Goal: Task Accomplishment & Management: Use online tool/utility

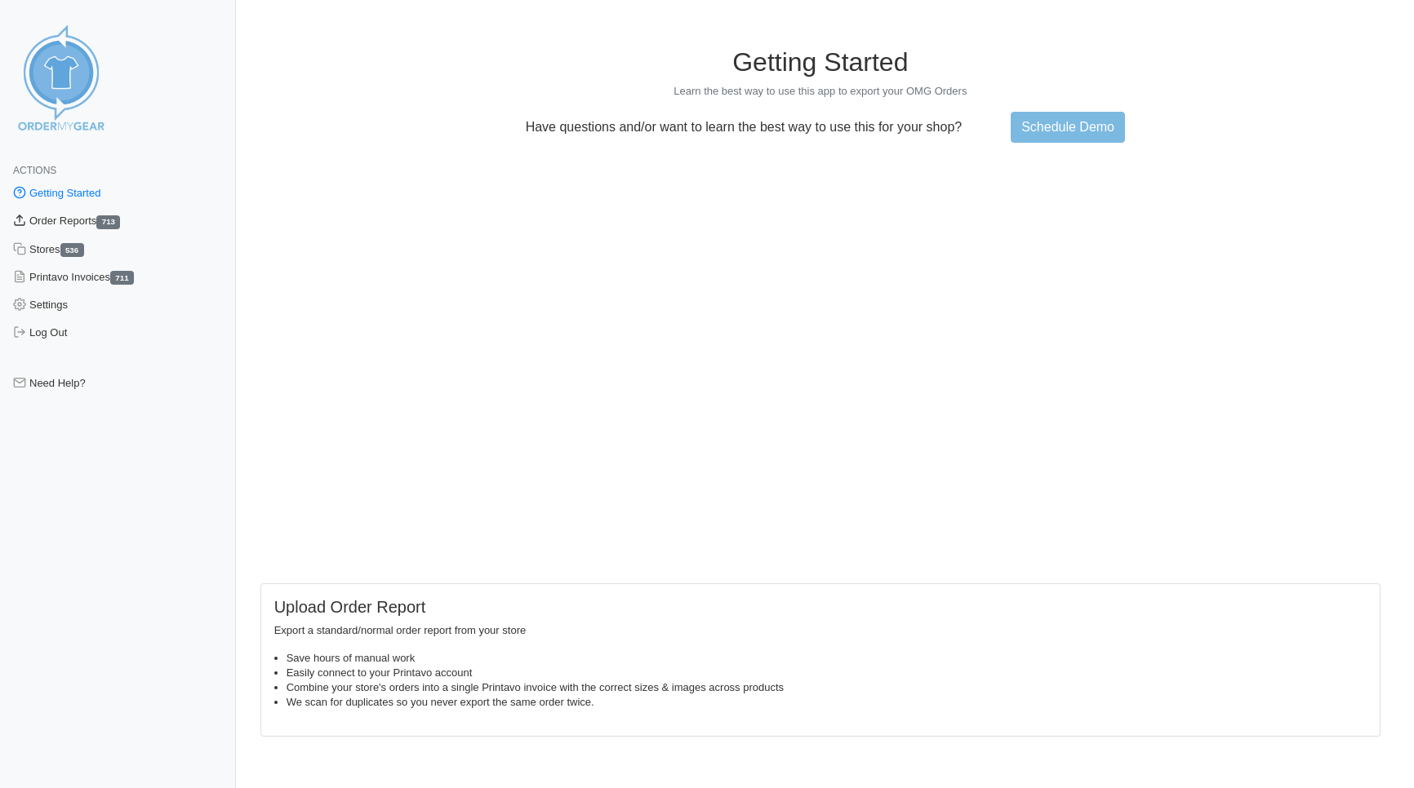
click at [73, 227] on link "Order Reports 713" at bounding box center [118, 221] width 236 height 28
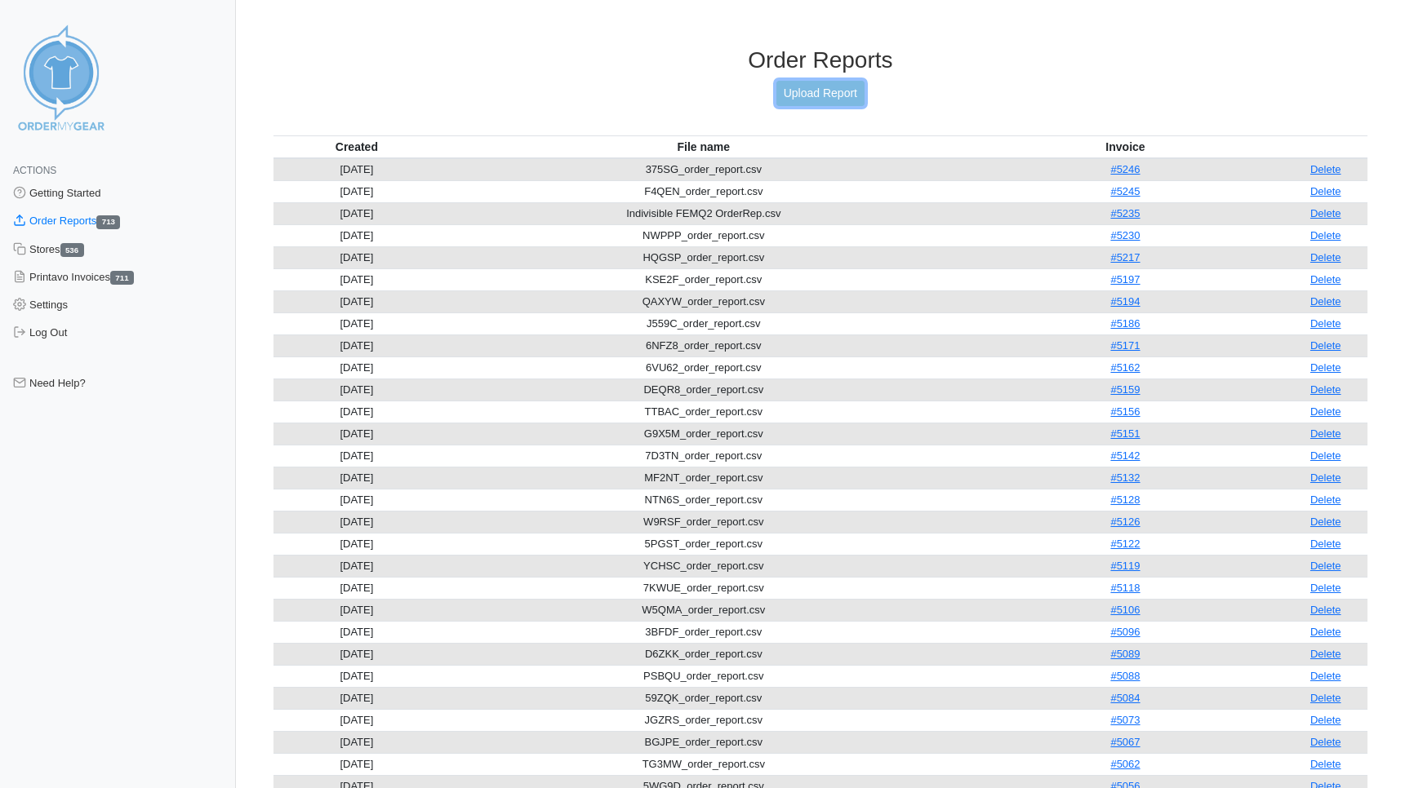
click at [837, 91] on link "Upload Report" at bounding box center [820, 93] width 88 height 25
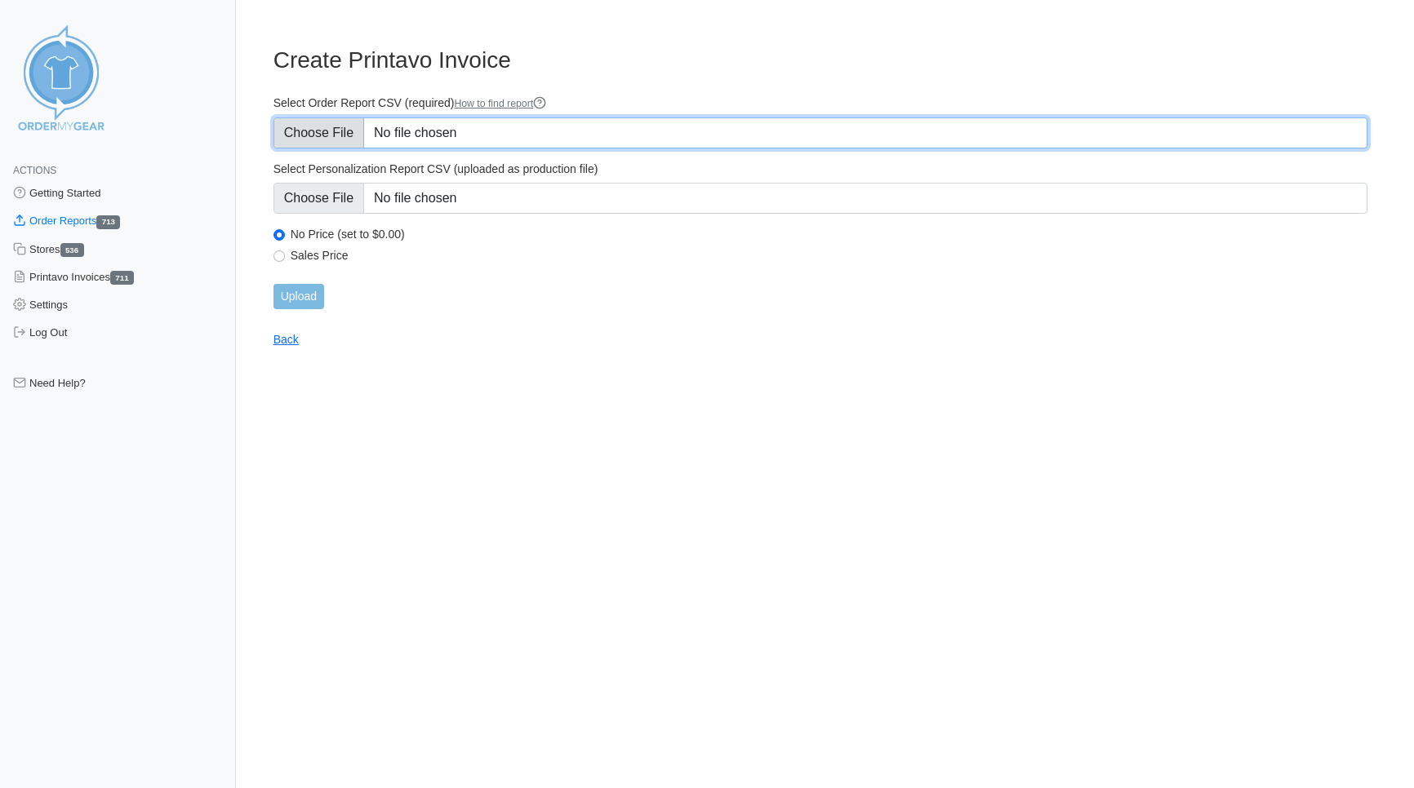
click at [326, 133] on input "Select Order Report CSV (required) How to find report" at bounding box center [820, 133] width 1094 height 31
type input "C:\fakepath\RGWJ3_order_report.csv"
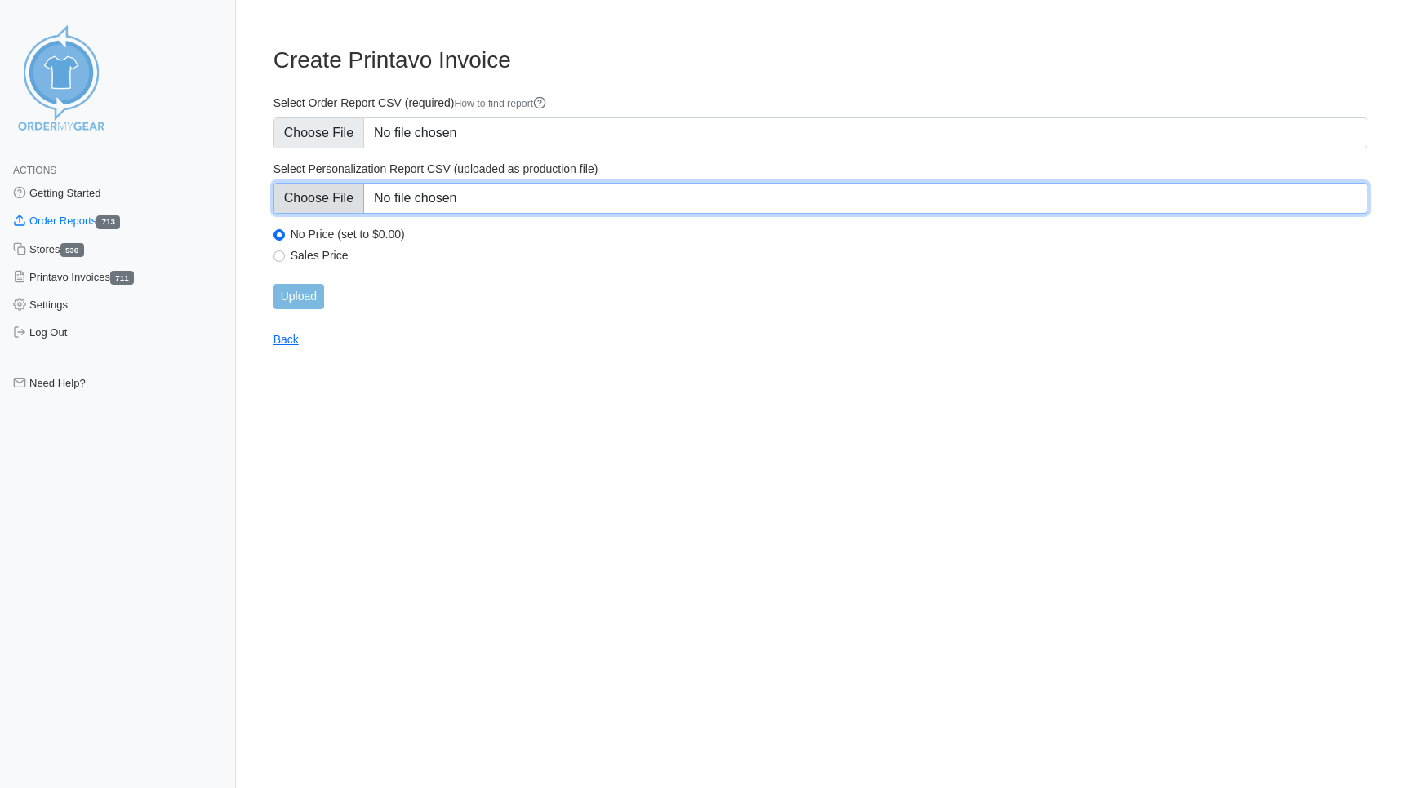
click at [317, 196] on input "Select Personalization Report CSV (uploaded as production file)" at bounding box center [820, 198] width 1094 height 31
type input "C:\fakepath\RGWJ3_personalization_report.csv"
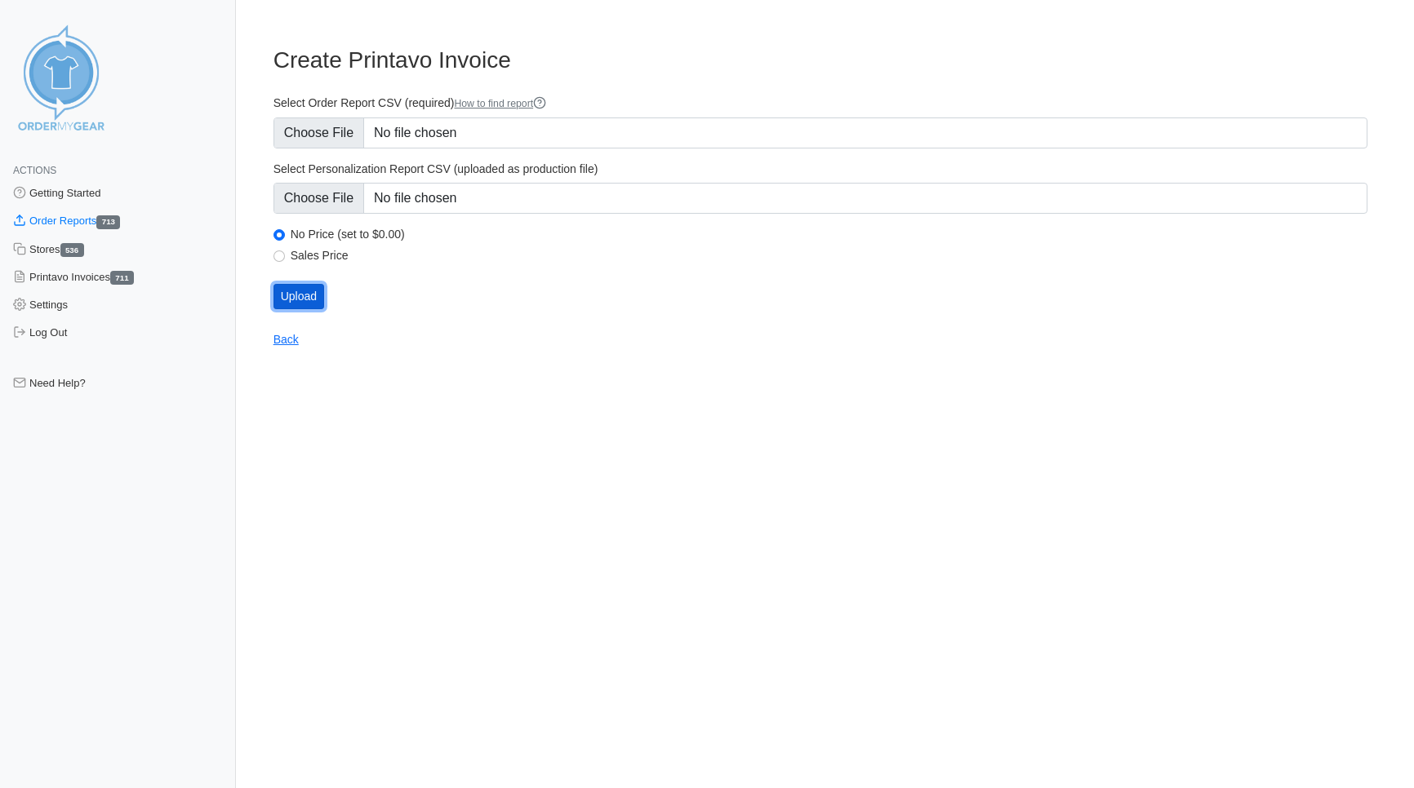
click at [293, 295] on input "Upload" at bounding box center [298, 296] width 51 height 25
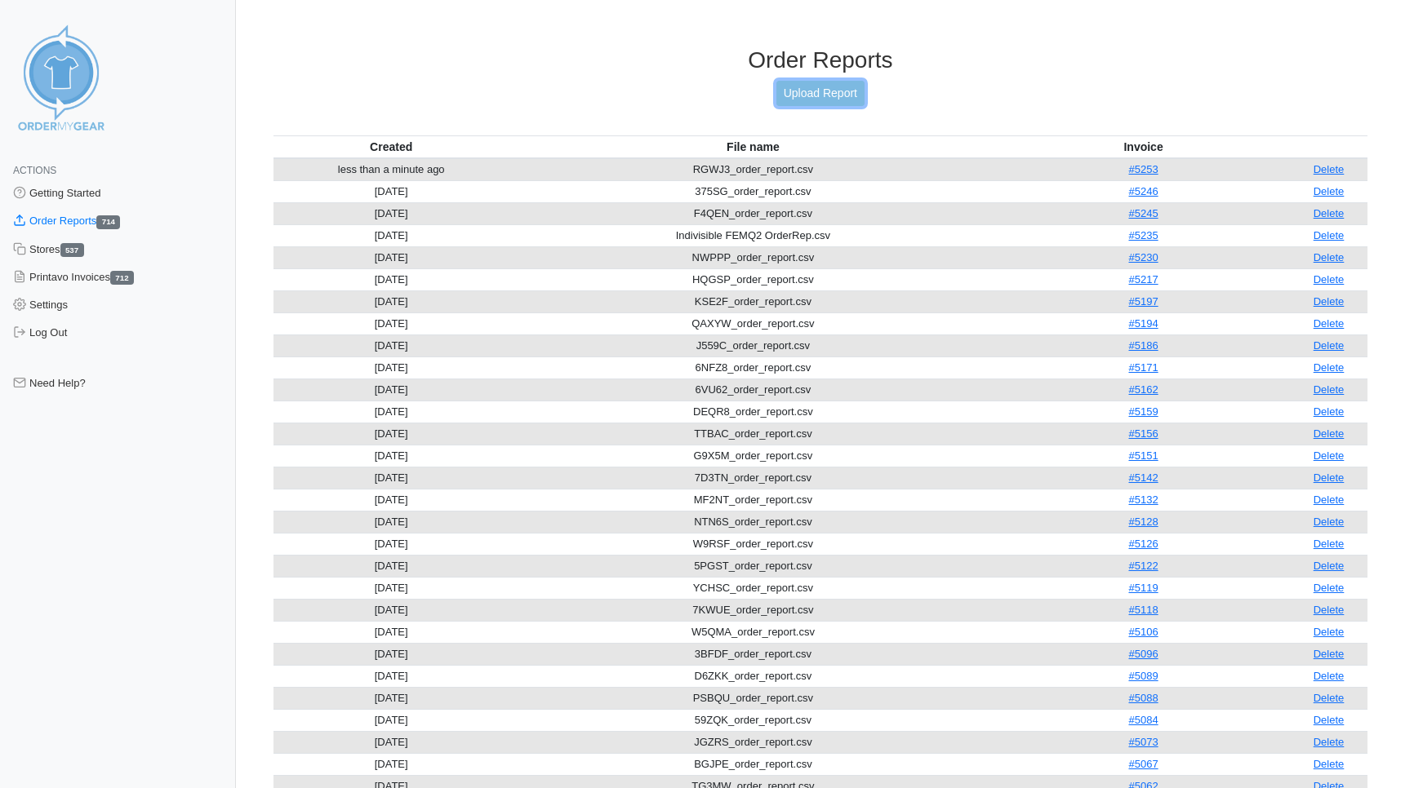
click at [842, 95] on link "Upload Report" at bounding box center [820, 93] width 88 height 25
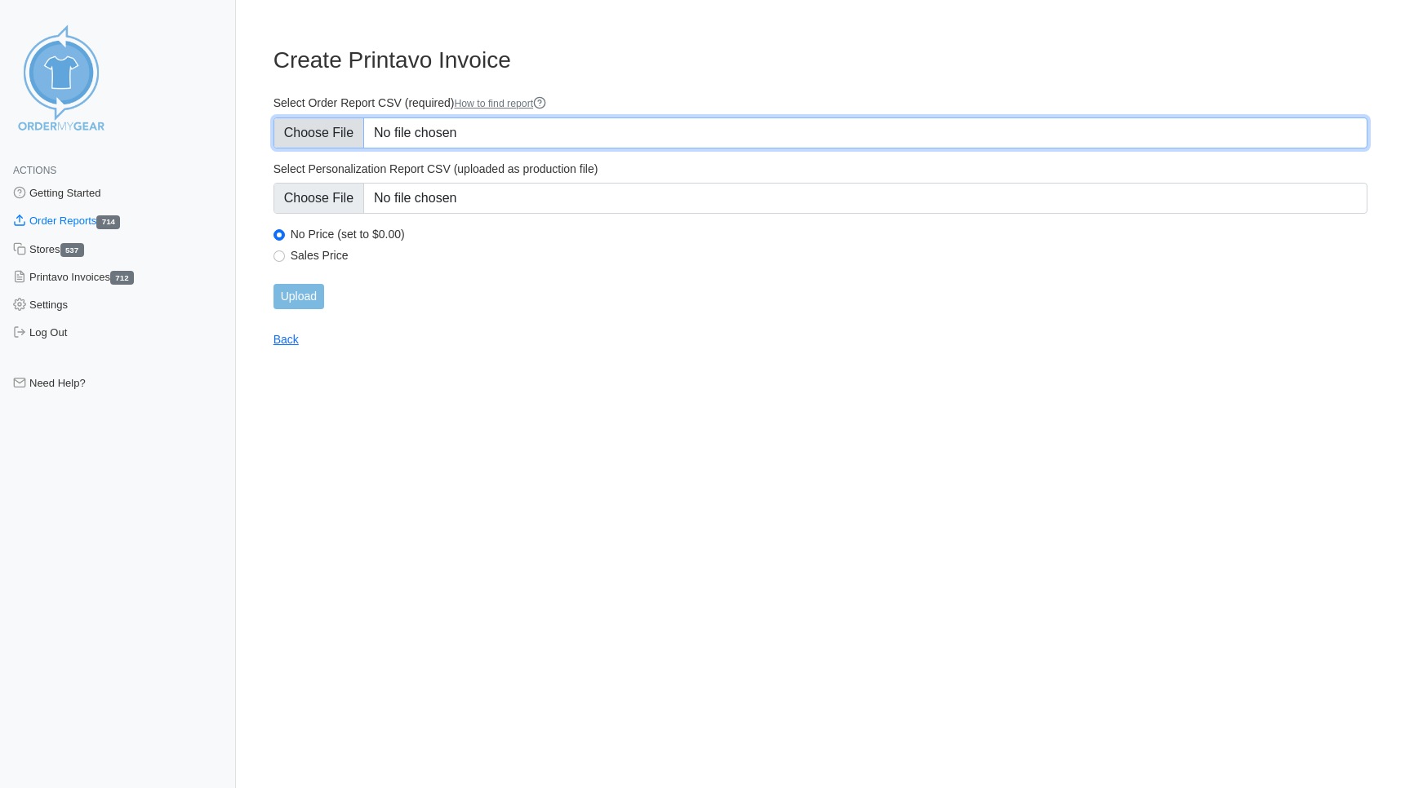
click at [326, 137] on input "Select Order Report CSV (required) How to find report" at bounding box center [820, 133] width 1094 height 31
type input "C:\fakepath\U7BRX_order_report.csv"
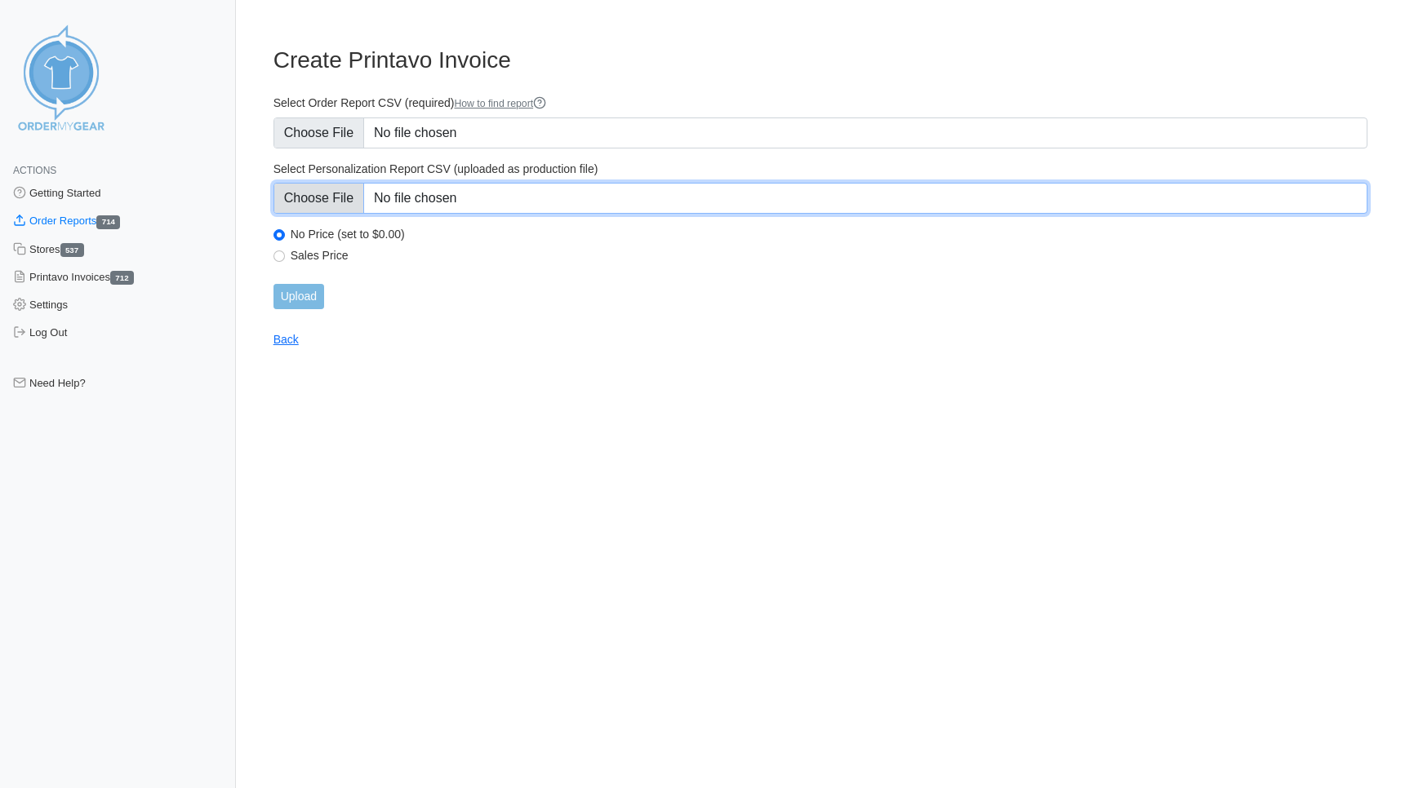
click at [323, 198] on input "Select Personalization Report CSV (uploaded as production file)" at bounding box center [820, 198] width 1094 height 31
type input "C:\fakepath\U7BRX_personalization_report.csv"
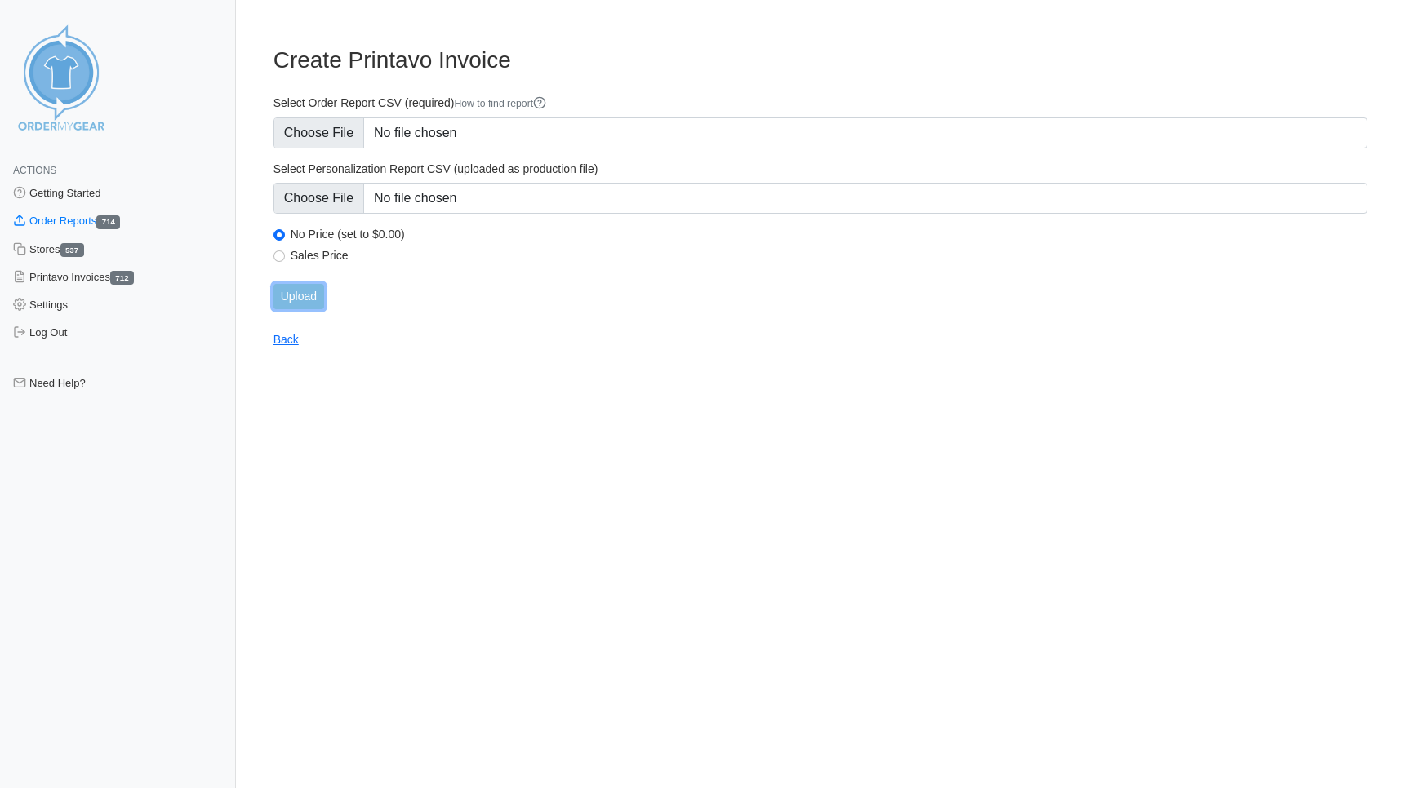
click at [304, 300] on input "Upload" at bounding box center [298, 296] width 51 height 25
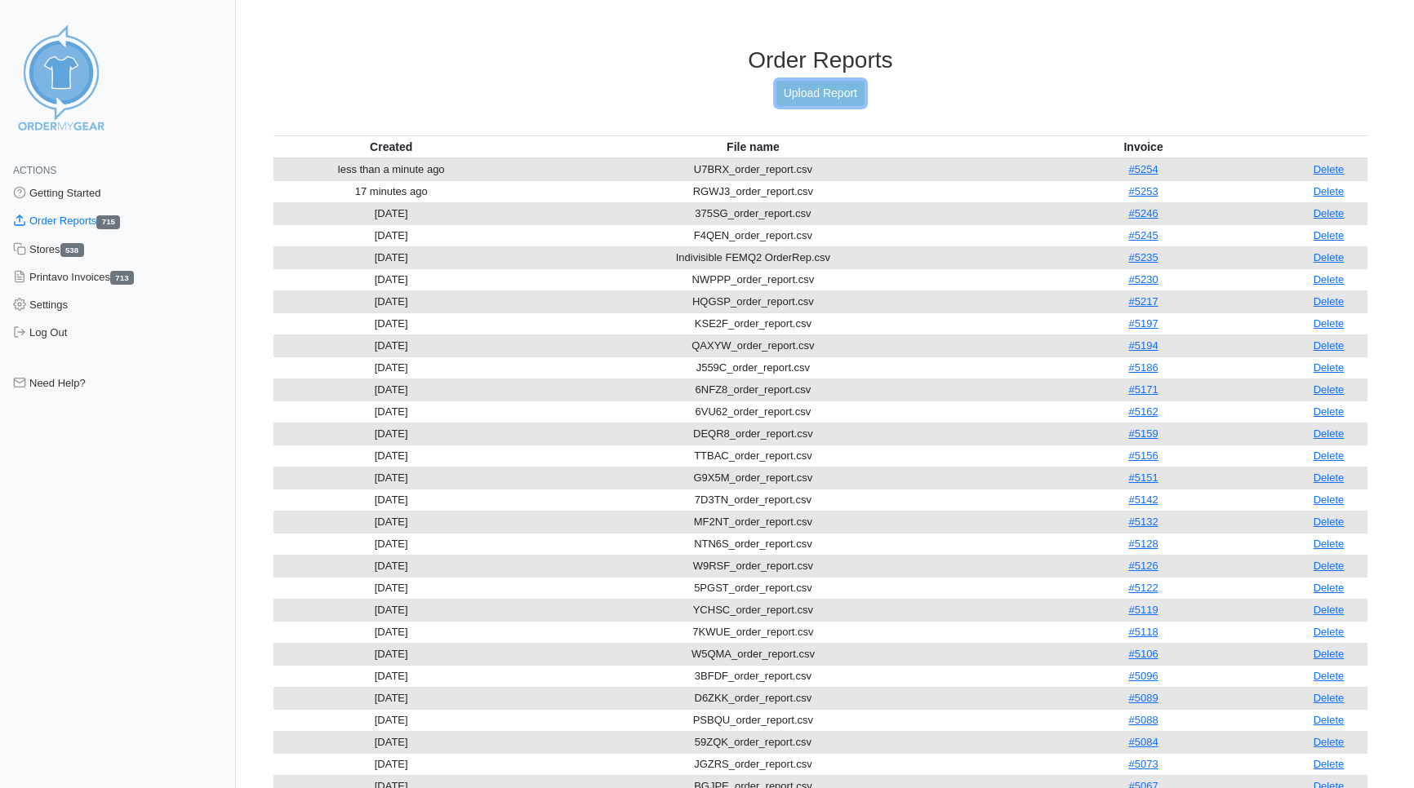
click at [817, 99] on link "Upload Report" at bounding box center [820, 93] width 88 height 25
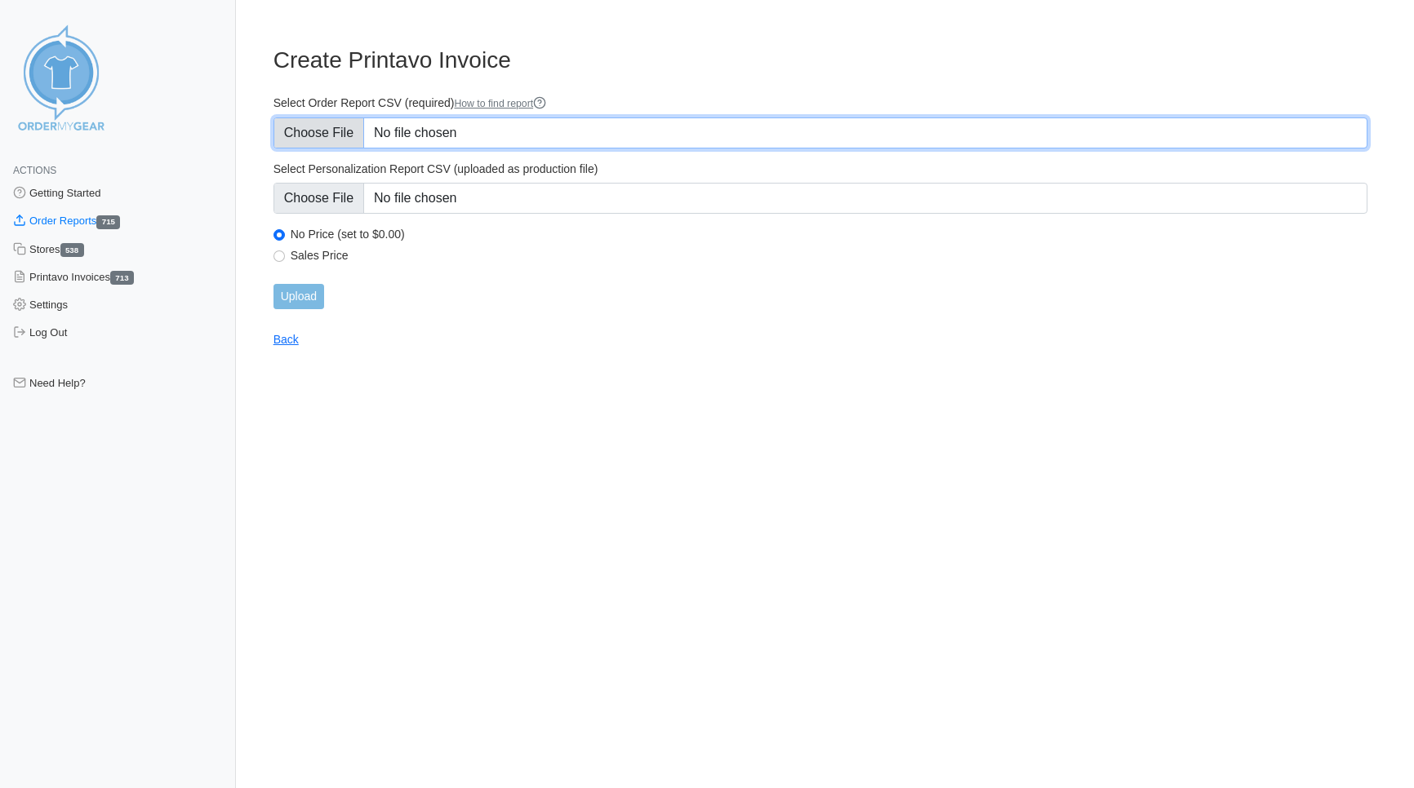
click at [294, 140] on input "Select Order Report CSV (required) How to find report" at bounding box center [820, 133] width 1094 height 31
type input "C:\fakepath\FPFHH_order_report.csv"
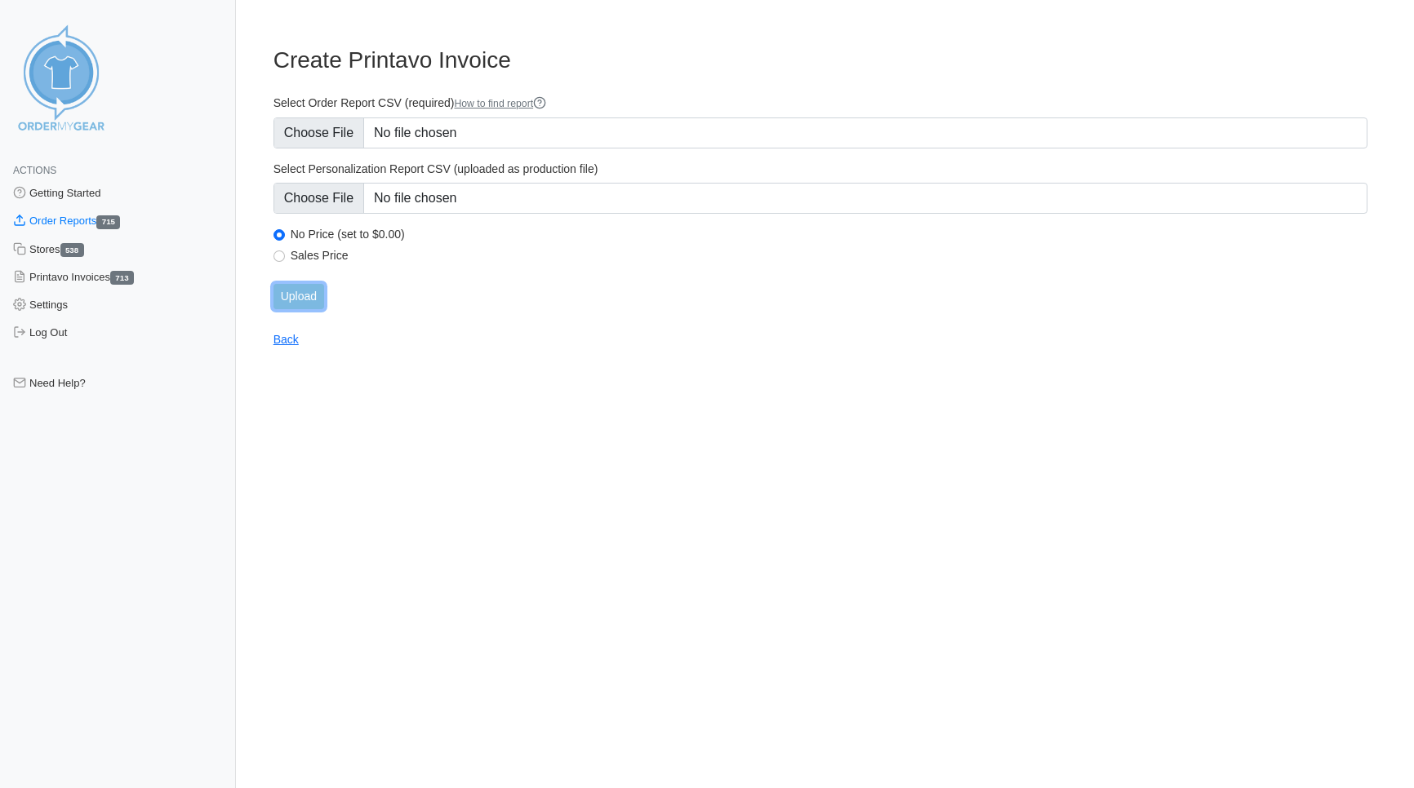
click at [294, 294] on input "Upload" at bounding box center [298, 296] width 51 height 25
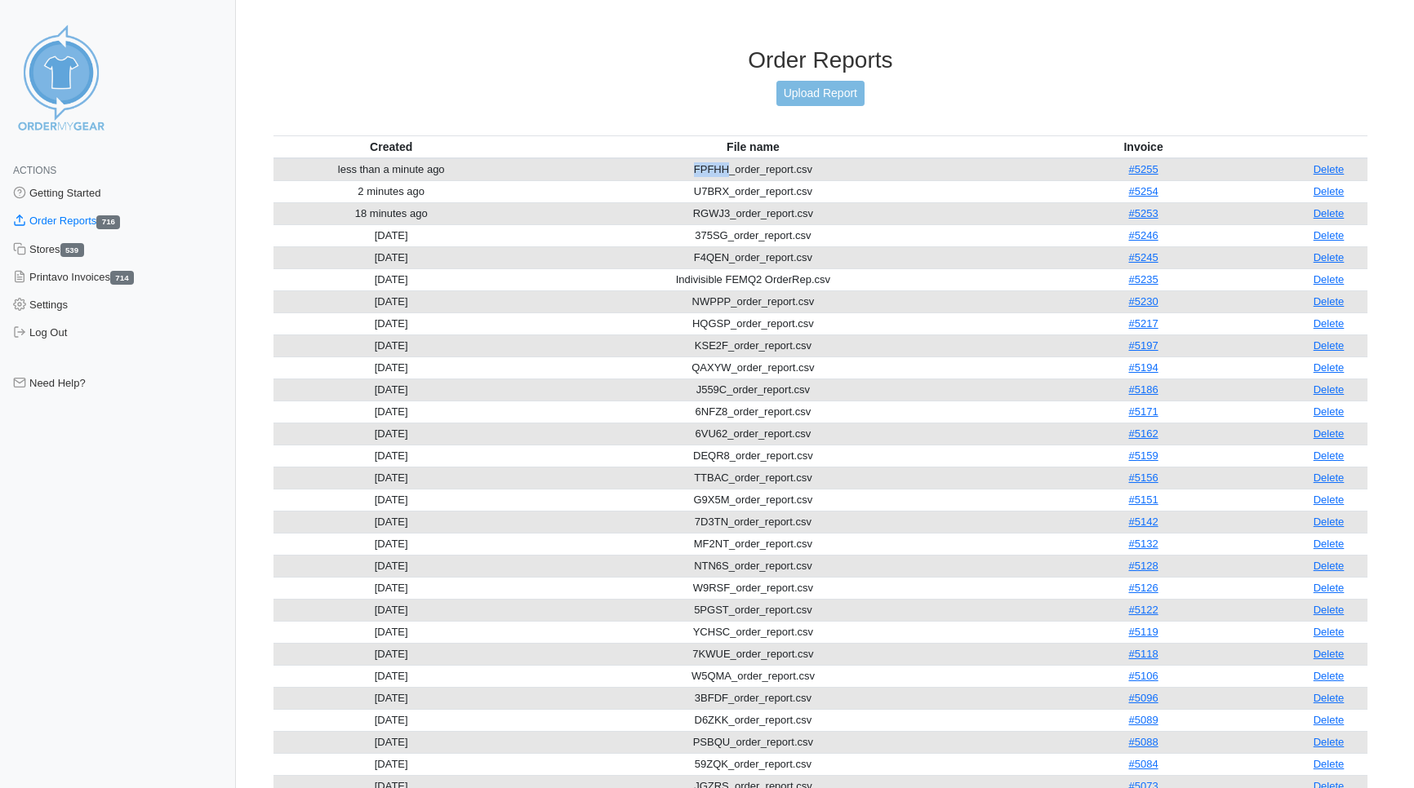
drag, startPoint x: 726, startPoint y: 140, endPoint x: 688, endPoint y: 141, distance: 38.4
click at [688, 158] on td "FPFHH_order_report.csv" at bounding box center [752, 169] width 487 height 23
copy td "FPFHH"
